Goal: Check status

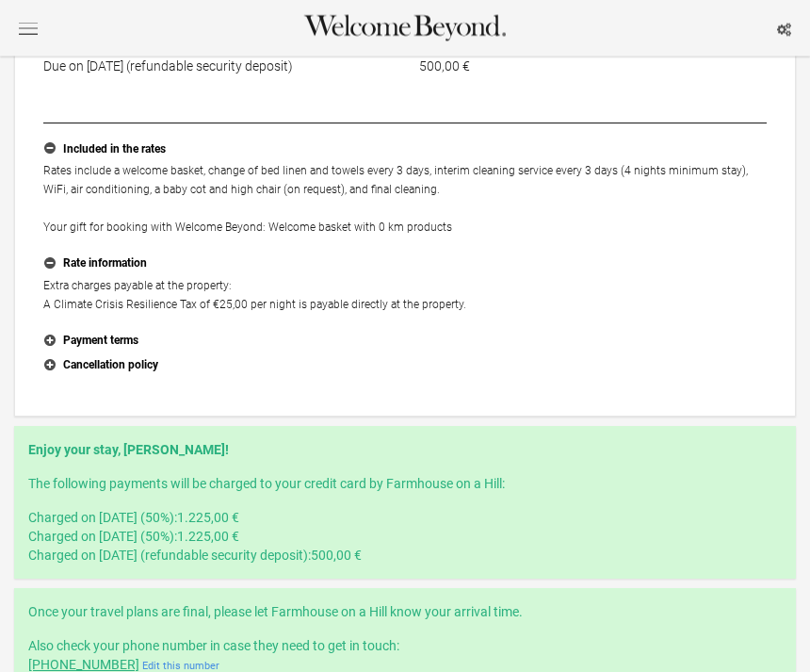
scroll to position [612, 0]
click at [117, 353] on button "Payment terms" at bounding box center [405, 341] width 724 height 24
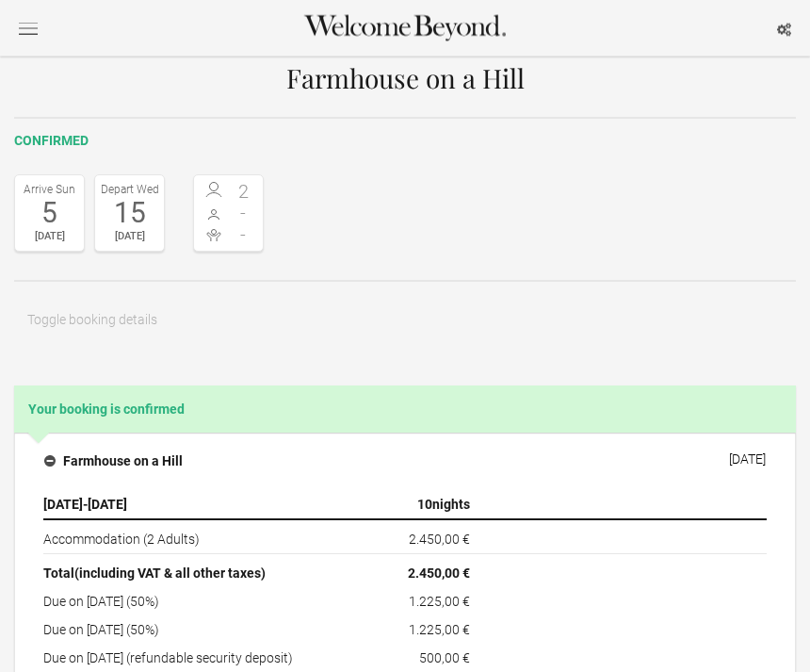
scroll to position [0, 0]
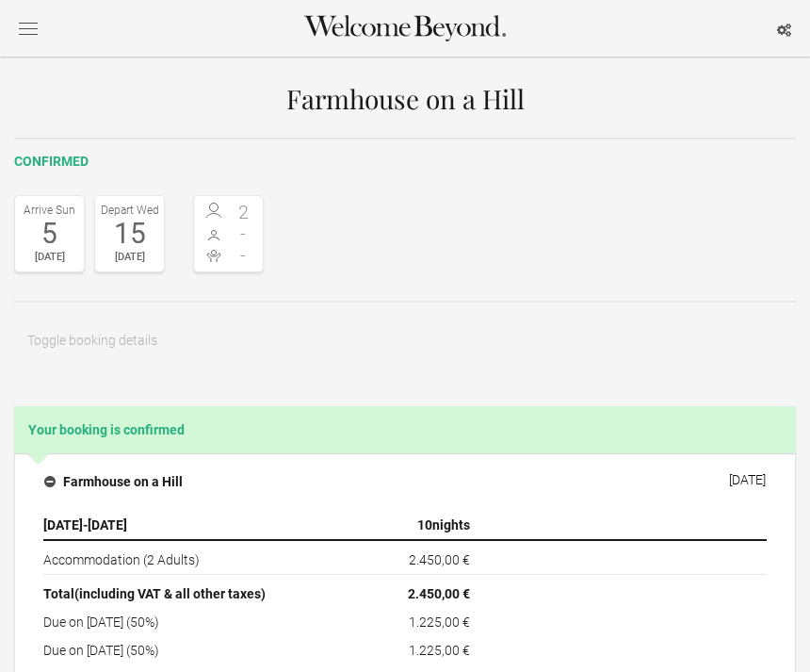
click at [25, 21] on button "button" at bounding box center [28, 28] width 28 height 24
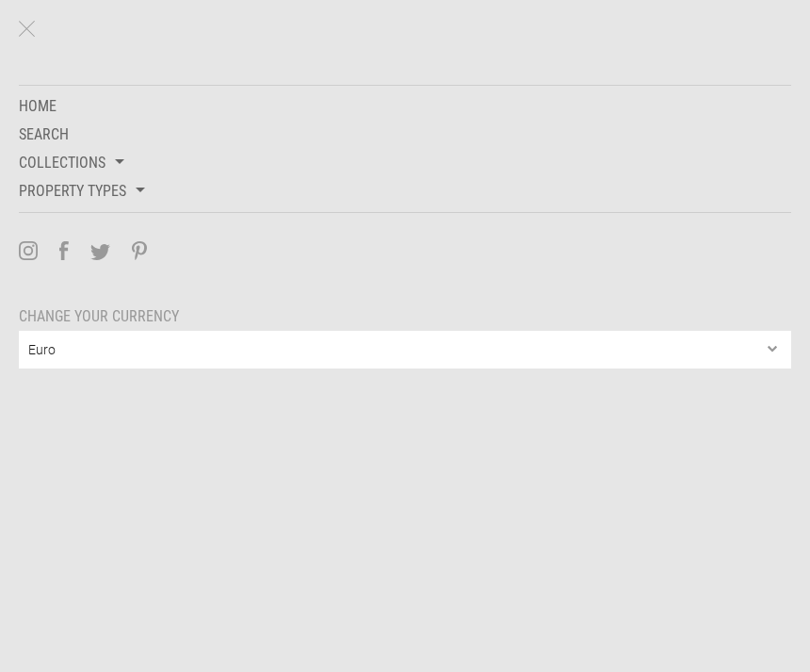
click at [41, 98] on link "Home" at bounding box center [400, 106] width 782 height 28
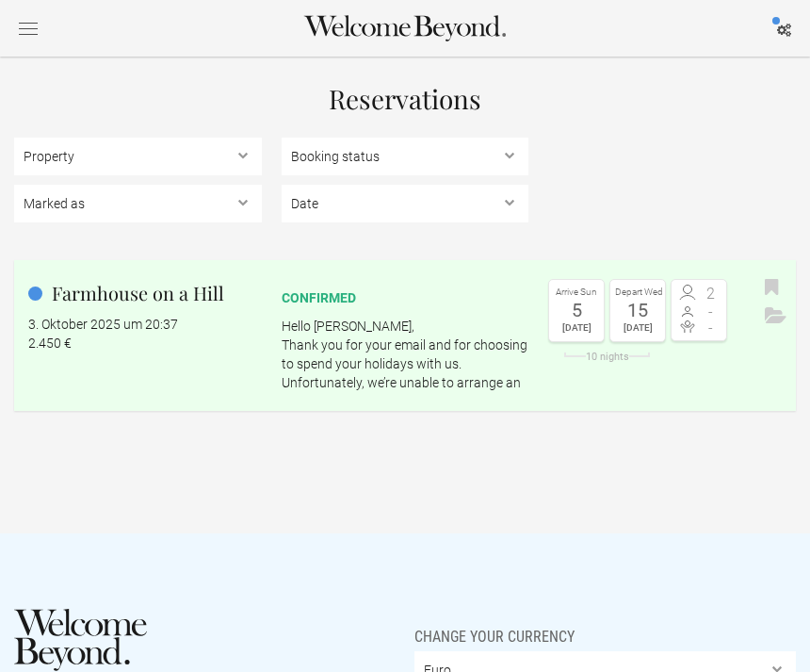
click at [362, 362] on p "Hello Mona, Thank you for your email and for choosing to spend your holidays wi…" at bounding box center [406, 354] width 248 height 75
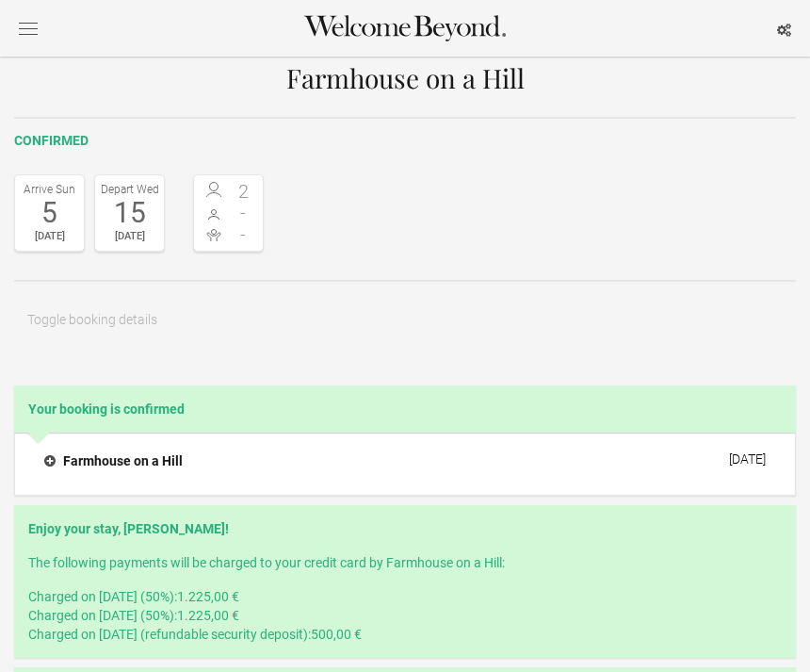
scroll to position [22, 0]
click at [59, 460] on h4 "Farmhouse on a Hill" at bounding box center [113, 459] width 139 height 19
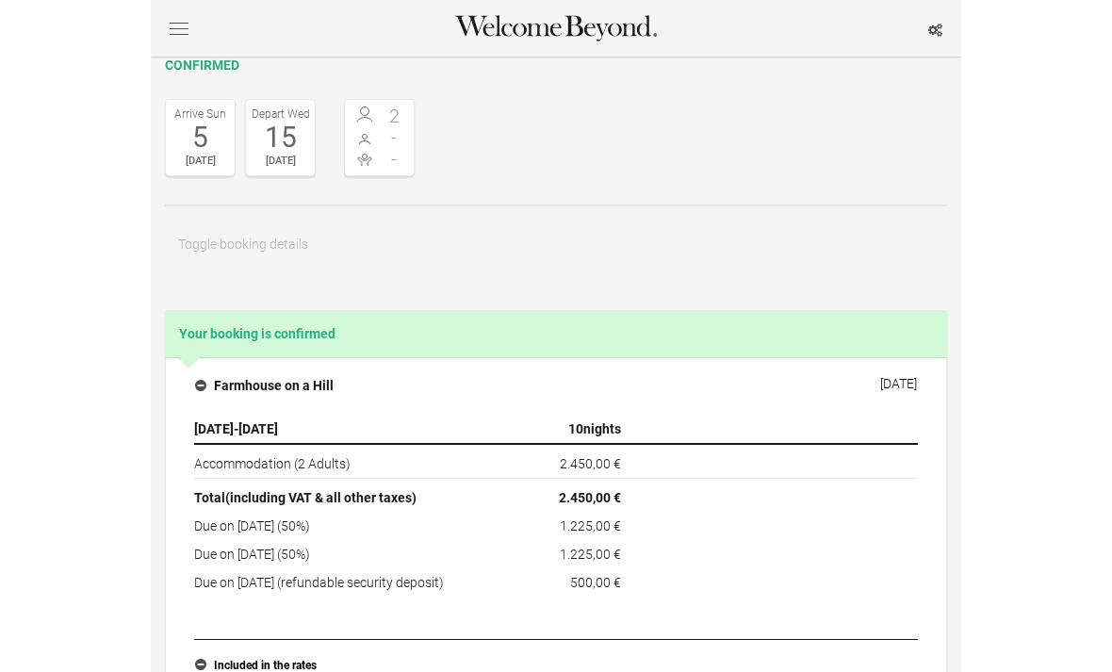
scroll to position [0, 0]
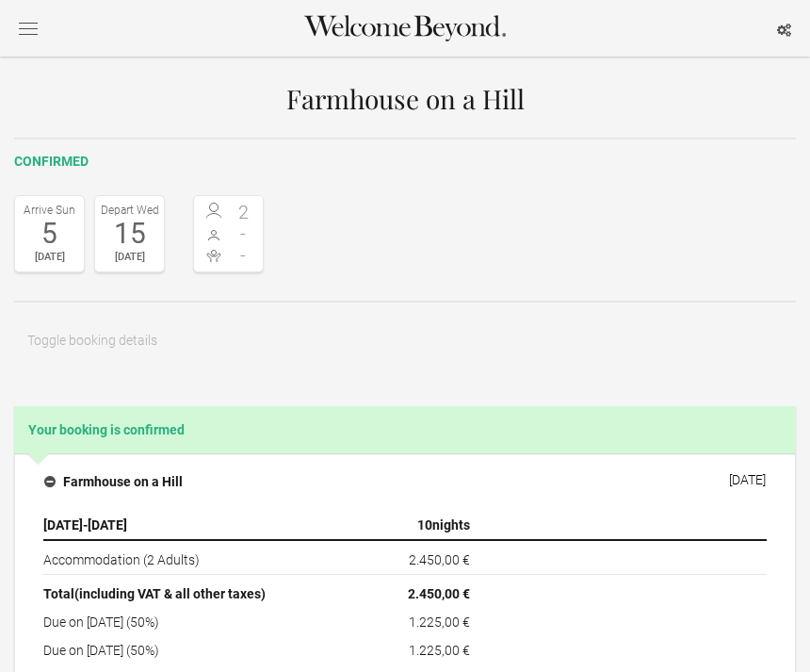
click at [795, 30] on button "button" at bounding box center [785, 29] width 24 height 24
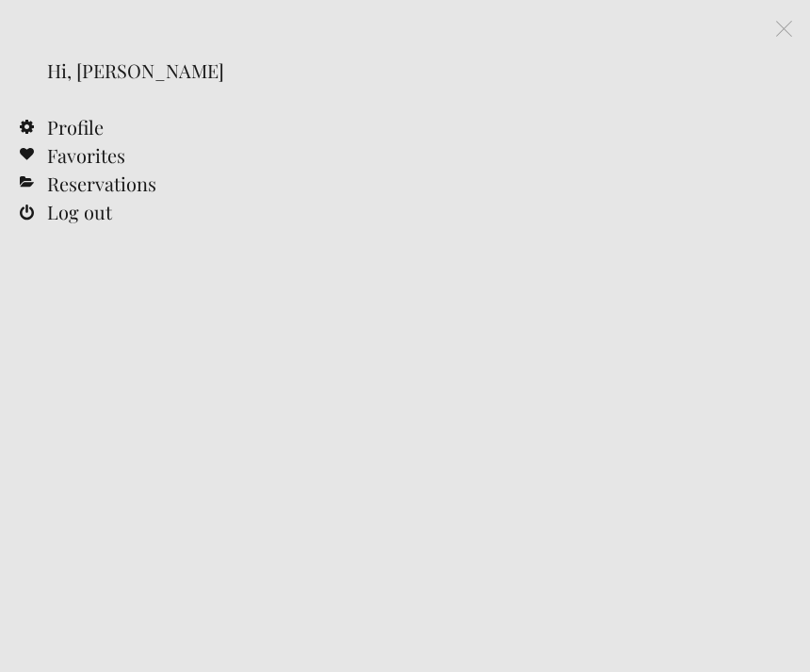
click at [779, 16] on button "Close" at bounding box center [784, 28] width 30 height 30
